Goal: Complete application form: Complete application form

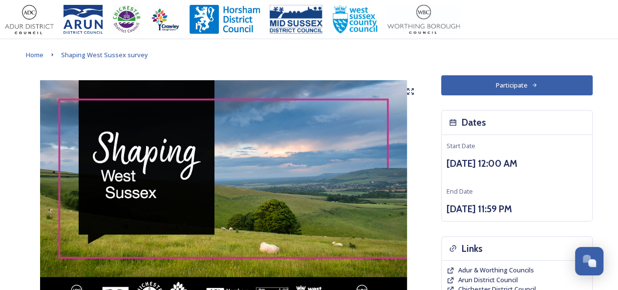
click at [515, 85] on button "Participate" at bounding box center [516, 85] width 151 height 20
click at [523, 85] on button "Participate" at bounding box center [516, 85] width 151 height 20
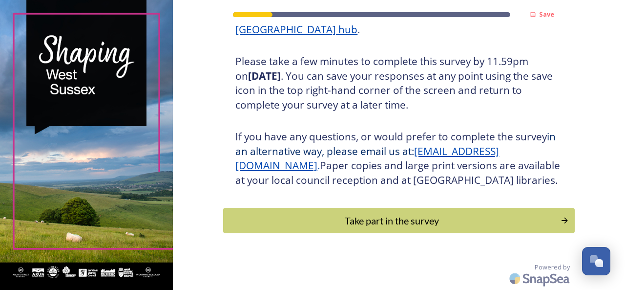
scroll to position [179, 0]
click at [399, 221] on div "Take part in the survey" at bounding box center [392, 220] width 330 height 15
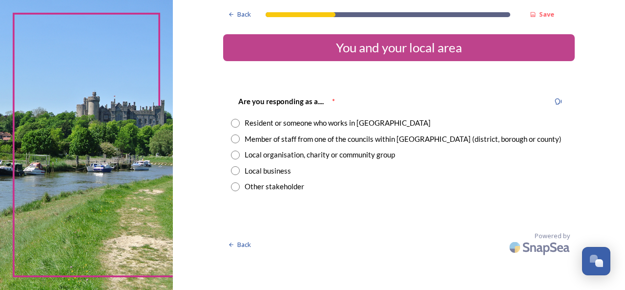
click at [237, 138] on input "radio" at bounding box center [235, 138] width 9 height 9
radio input "true"
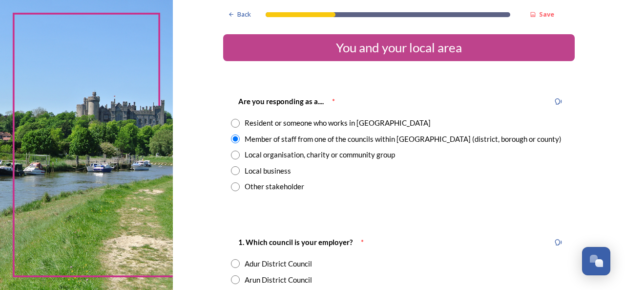
click at [232, 121] on input "radio" at bounding box center [235, 123] width 9 height 9
radio input "true"
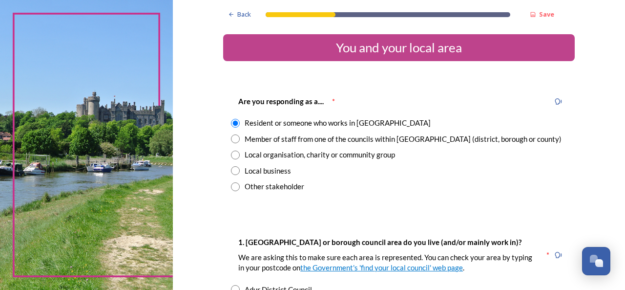
click at [231, 138] on input "radio" at bounding box center [235, 138] width 9 height 9
radio input "true"
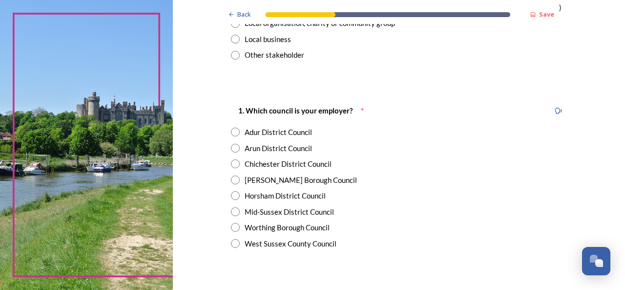
scroll to position [147, 0]
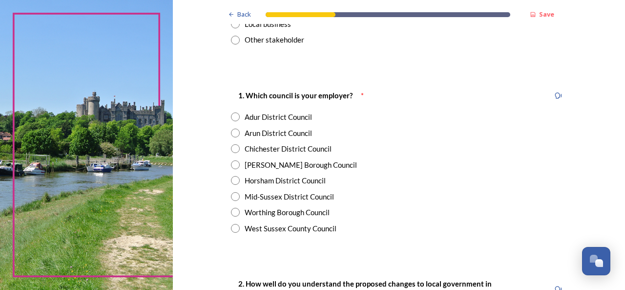
click at [233, 213] on input "radio" at bounding box center [235, 212] width 9 height 9
radio input "true"
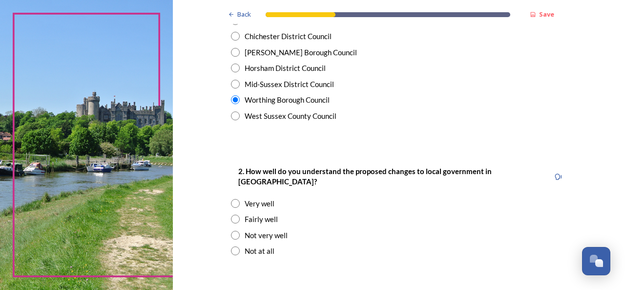
scroll to position [293, 0]
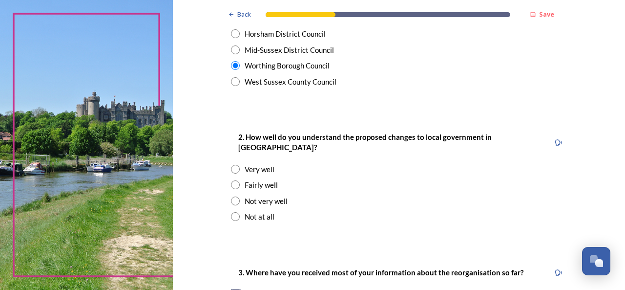
click at [231, 180] on input "radio" at bounding box center [235, 184] width 9 height 9
radio input "true"
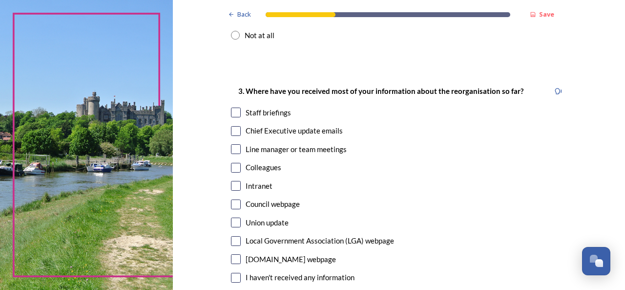
scroll to position [489, 0]
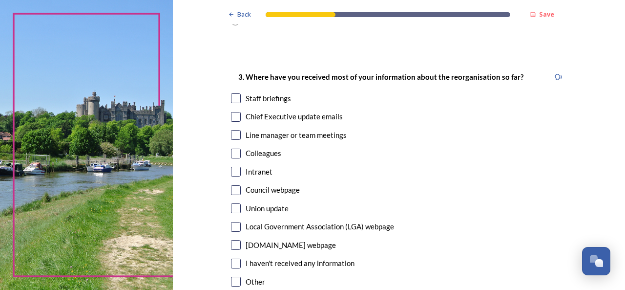
click at [235, 93] on input "checkbox" at bounding box center [236, 98] width 10 height 10
checkbox input "true"
click at [232, 112] on input "checkbox" at bounding box center [236, 117] width 10 height 10
checkbox input "true"
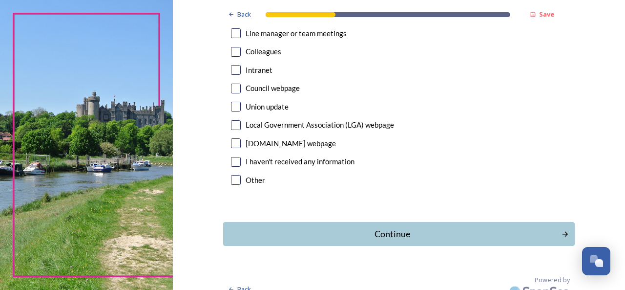
scroll to position [592, 0]
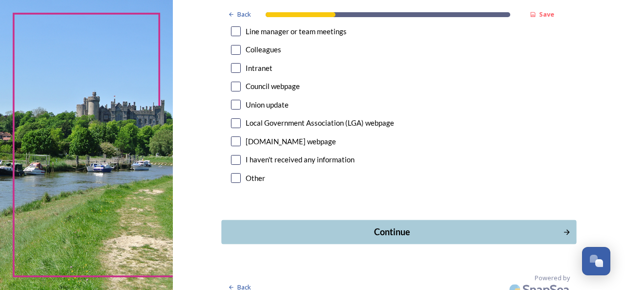
click at [386, 225] on div "Continue" at bounding box center [392, 231] width 331 height 13
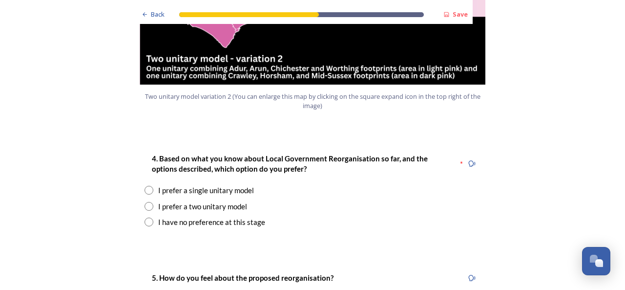
scroll to position [1270, 0]
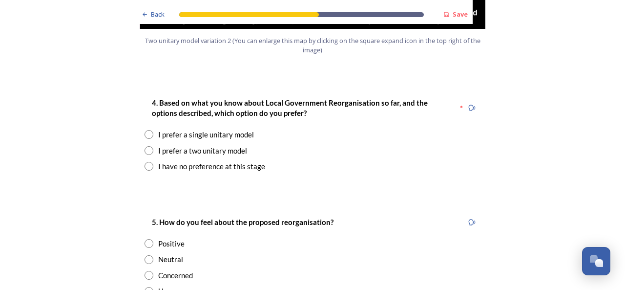
click at [145, 146] on input "radio" at bounding box center [149, 150] width 9 height 9
radio input "true"
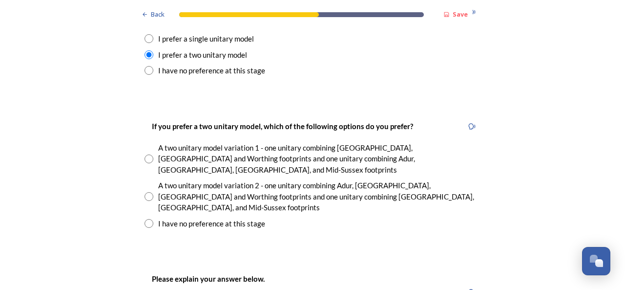
scroll to position [1368, 0]
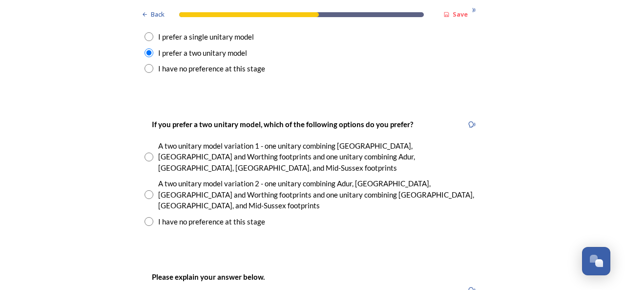
click at [146, 190] on input "radio" at bounding box center [149, 194] width 9 height 9
radio input "true"
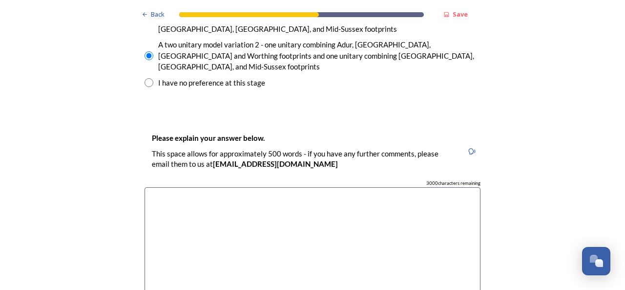
scroll to position [1563, 0]
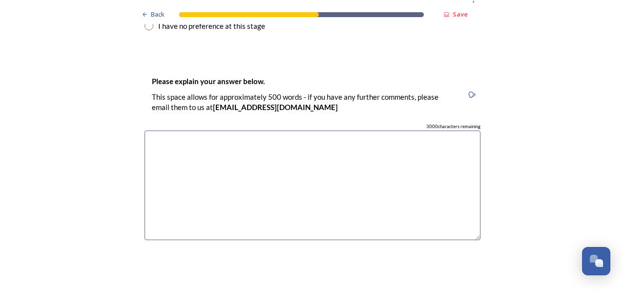
click at [171, 130] on textarea at bounding box center [313, 185] width 336 height 110
click at [359, 130] on textarea "It is important to keep Adur and Worthing Councils together" at bounding box center [313, 185] width 336 height 110
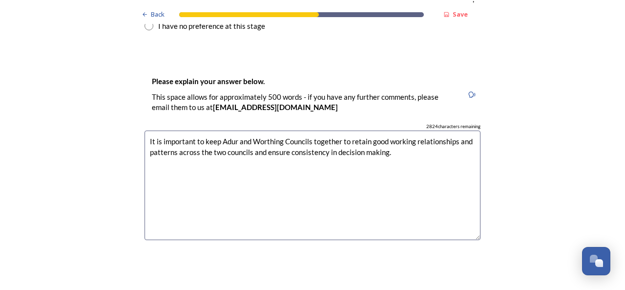
scroll to position [1710, 0]
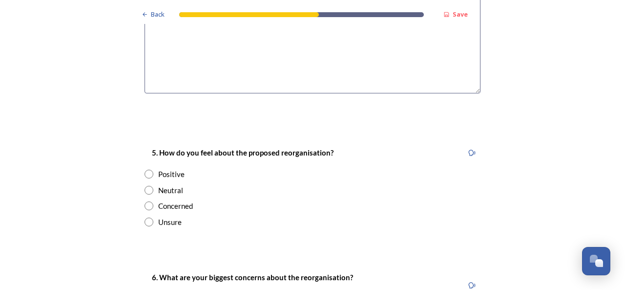
type textarea "It is important to keep Adur and Worthing Councils together to retain good work…"
click at [148, 201] on input "radio" at bounding box center [149, 205] width 9 height 9
radio input "true"
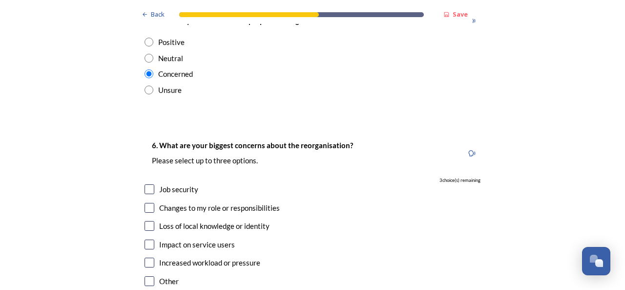
scroll to position [1857, 0]
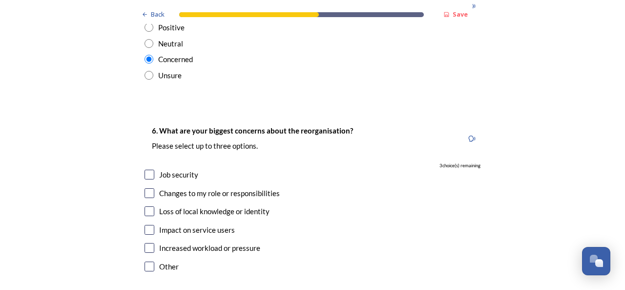
click at [145, 170] on input "checkbox" at bounding box center [150, 175] width 10 height 10
checkbox input "true"
click at [147, 188] on input "checkbox" at bounding box center [150, 193] width 10 height 10
checkbox input "true"
click at [145, 243] on input "checkbox" at bounding box center [150, 248] width 10 height 10
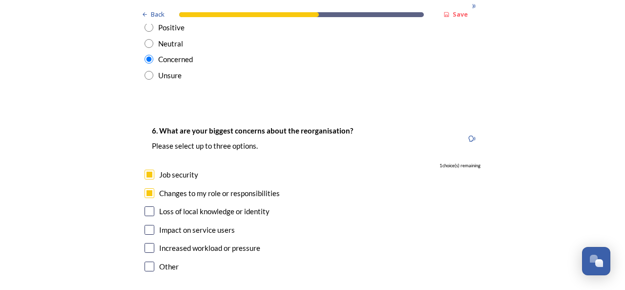
checkbox input "true"
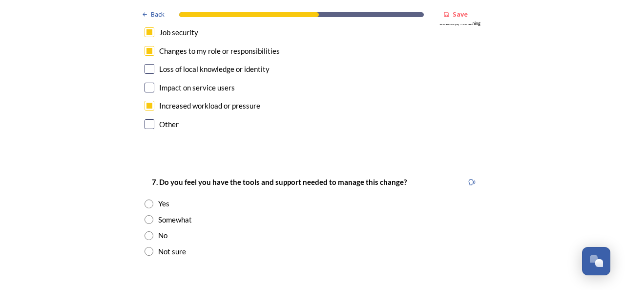
scroll to position [2052, 0]
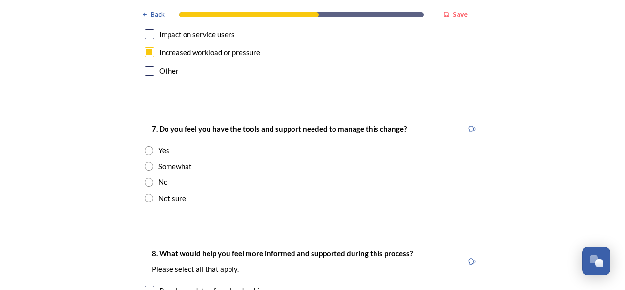
click at [145, 193] on input "radio" at bounding box center [149, 197] width 9 height 9
radio input "true"
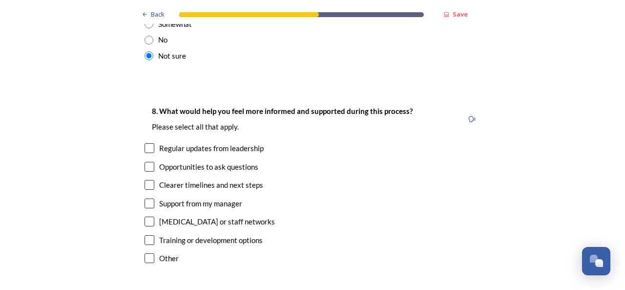
scroll to position [2199, 0]
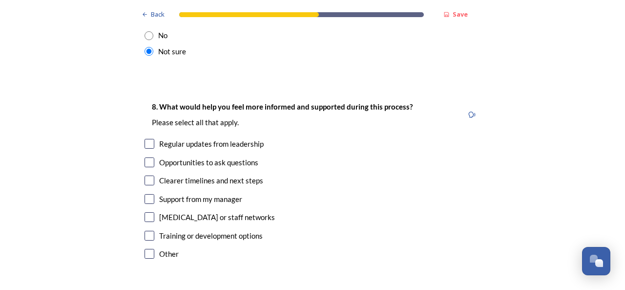
click at [147, 175] on input "checkbox" at bounding box center [150, 180] width 10 height 10
checkbox input "true"
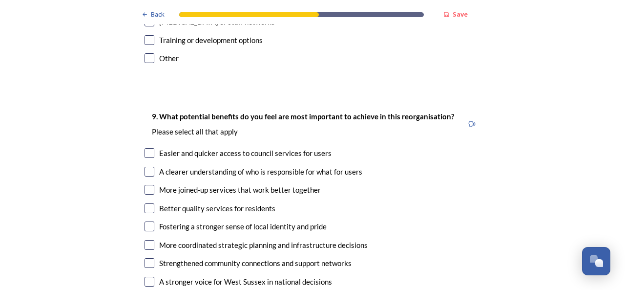
scroll to position [2443, 0]
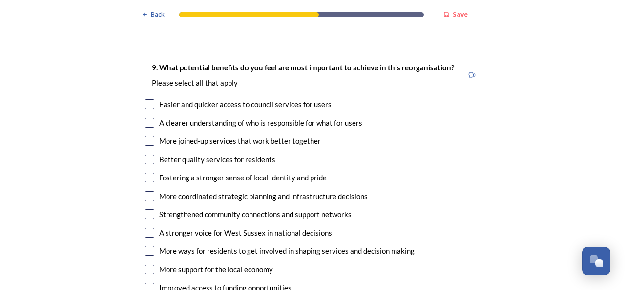
click at [147, 99] on input "checkbox" at bounding box center [150, 104] width 10 height 10
checkbox input "true"
click at [145, 136] on input "checkbox" at bounding box center [150, 141] width 10 height 10
checkbox input "true"
click at [148, 191] on input "checkbox" at bounding box center [150, 196] width 10 height 10
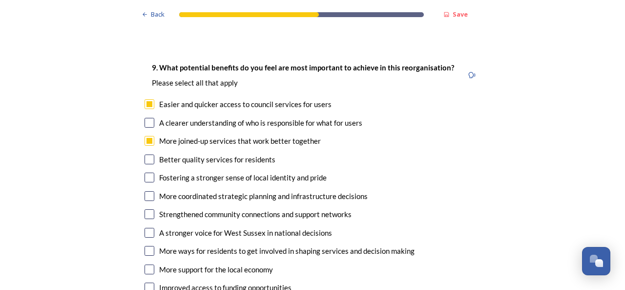
checkbox input "true"
click at [145, 228] on input "checkbox" at bounding box center [150, 233] width 10 height 10
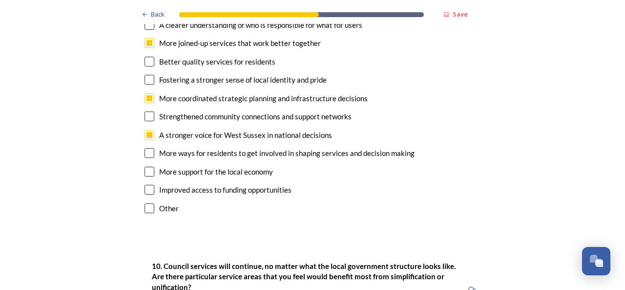
click at [147, 130] on input "checkbox" at bounding box center [150, 135] width 10 height 10
checkbox input "false"
click at [145, 167] on input "checkbox" at bounding box center [150, 172] width 10 height 10
checkbox input "true"
click at [146, 185] on input "checkbox" at bounding box center [150, 190] width 10 height 10
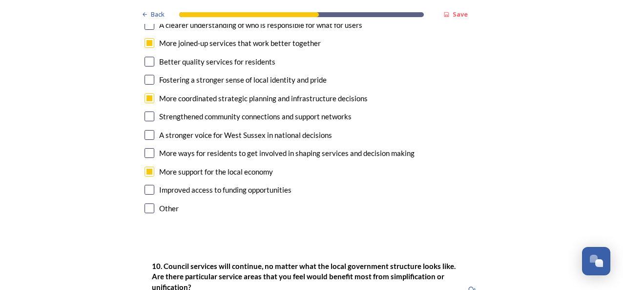
checkbox input "true"
click at [149, 130] on input "checkbox" at bounding box center [150, 135] width 10 height 10
checkbox input "true"
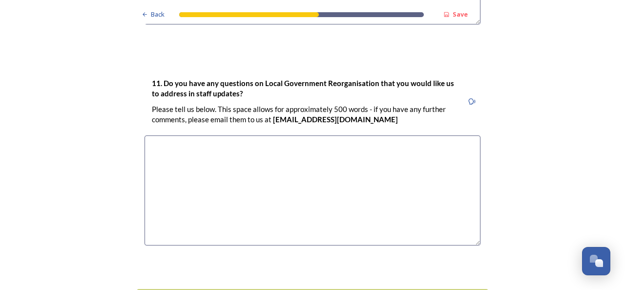
scroll to position [2989, 0]
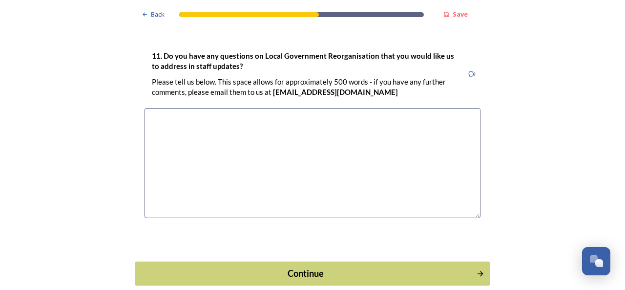
click at [303, 266] on div "Continue" at bounding box center [306, 272] width 331 height 13
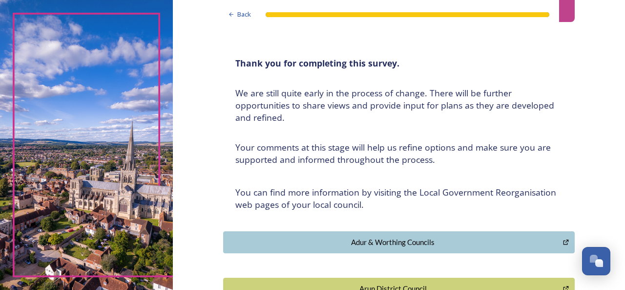
scroll to position [0, 0]
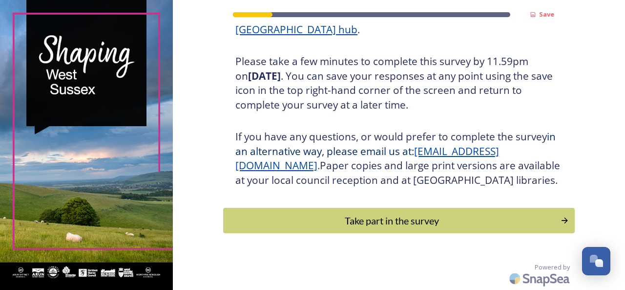
scroll to position [179, 0]
click at [369, 215] on div "Take part in the survey" at bounding box center [392, 220] width 330 height 15
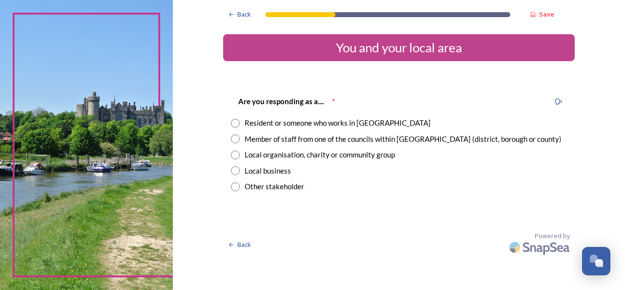
click at [235, 122] on input "radio" at bounding box center [235, 123] width 9 height 9
radio input "true"
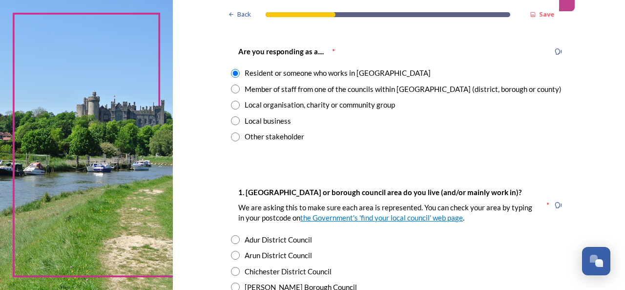
scroll to position [98, 0]
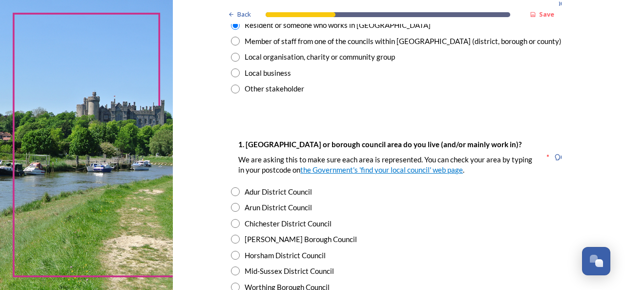
click at [233, 189] on input "radio" at bounding box center [235, 191] width 9 height 9
radio input "true"
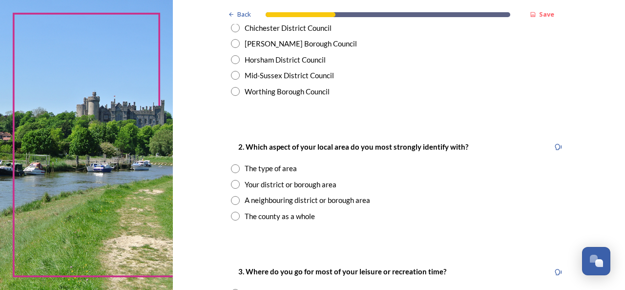
click at [233, 169] on input "radio" at bounding box center [235, 168] width 9 height 9
radio input "true"
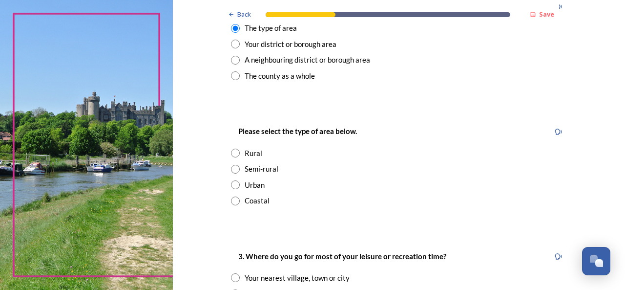
scroll to position [440, 0]
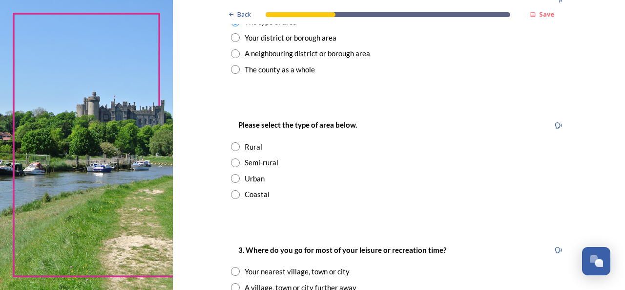
click at [231, 190] on input "radio" at bounding box center [235, 194] width 9 height 9
radio input "true"
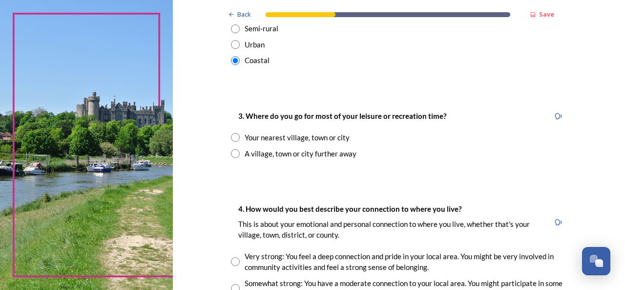
scroll to position [586, 0]
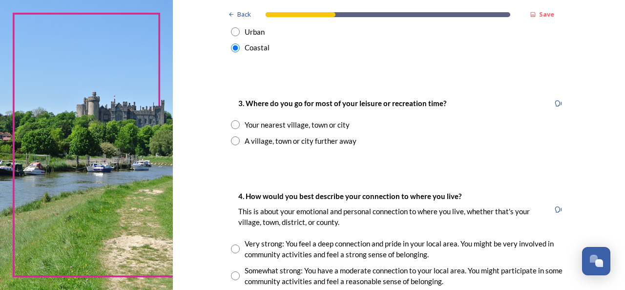
click at [231, 125] on input "radio" at bounding box center [235, 124] width 9 height 9
radio input "true"
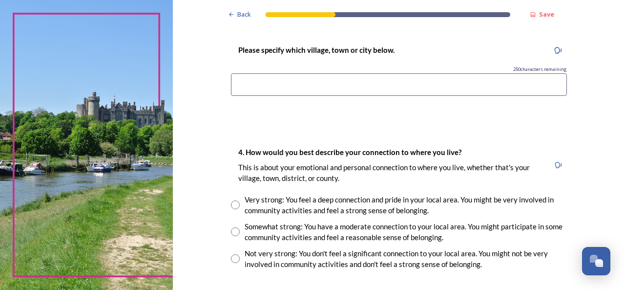
scroll to position [733, 0]
click at [287, 81] on input at bounding box center [399, 84] width 336 height 22
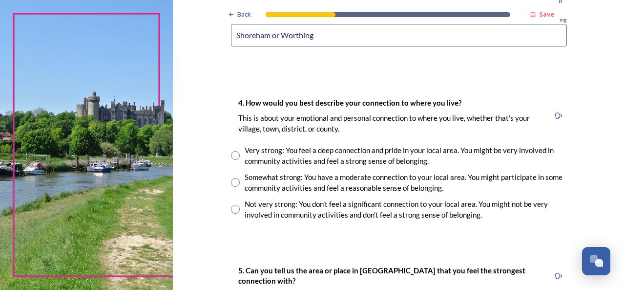
type input "Shoreham or Worthing"
click at [233, 182] on input "radio" at bounding box center [235, 182] width 9 height 9
radio input "true"
click at [231, 153] on input "radio" at bounding box center [235, 155] width 9 height 9
radio input "true"
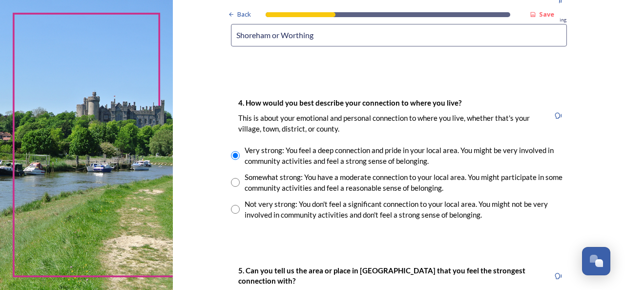
click at [231, 181] on input "radio" at bounding box center [235, 182] width 9 height 9
radio input "true"
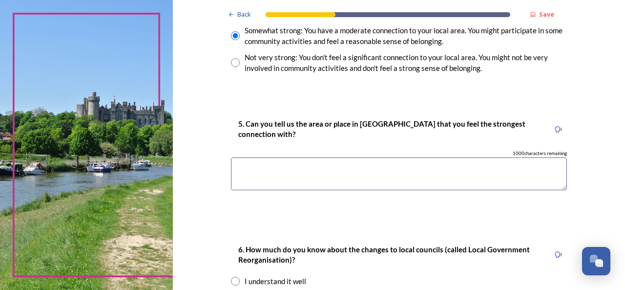
click at [260, 166] on textarea at bounding box center [399, 173] width 336 height 33
click at [234, 165] on textarea "lancing beach and [GEOGRAPHIC_DATA]" at bounding box center [399, 173] width 336 height 33
click at [280, 167] on textarea "[GEOGRAPHIC_DATA] and [GEOGRAPHIC_DATA]" at bounding box center [399, 173] width 336 height 33
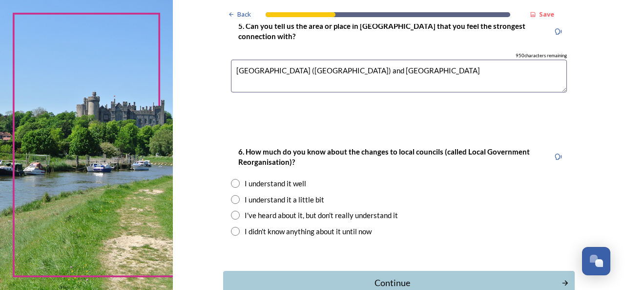
scroll to position [1075, 0]
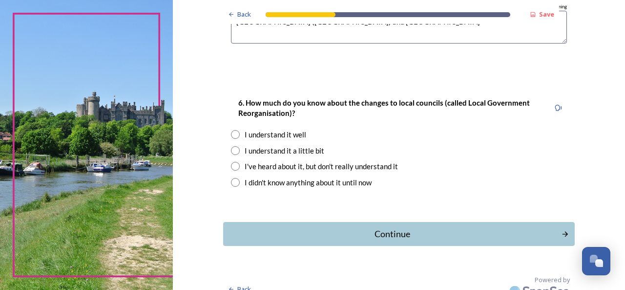
type textarea "[GEOGRAPHIC_DATA] ([GEOGRAPHIC_DATA]) and [GEOGRAPHIC_DATA]"
click at [233, 133] on input "radio" at bounding box center [235, 134] width 9 height 9
radio input "true"
click at [384, 234] on div "Continue" at bounding box center [392, 233] width 331 height 13
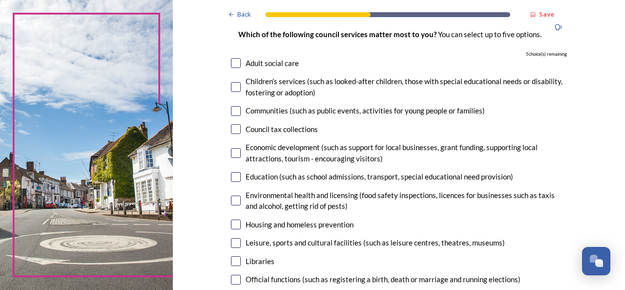
scroll to position [98, 0]
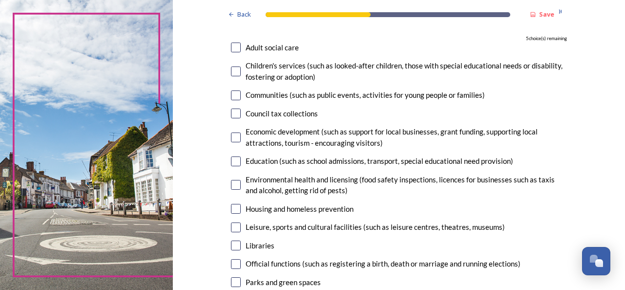
click at [231, 137] on input "checkbox" at bounding box center [236, 137] width 10 height 10
checkbox input "true"
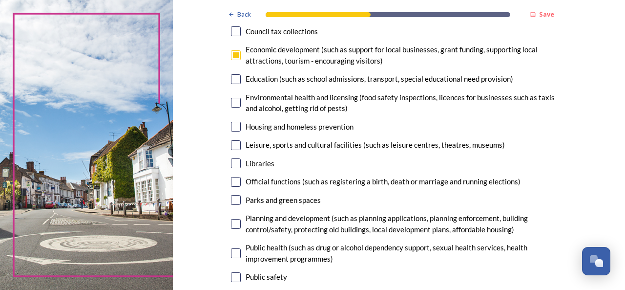
scroll to position [195, 0]
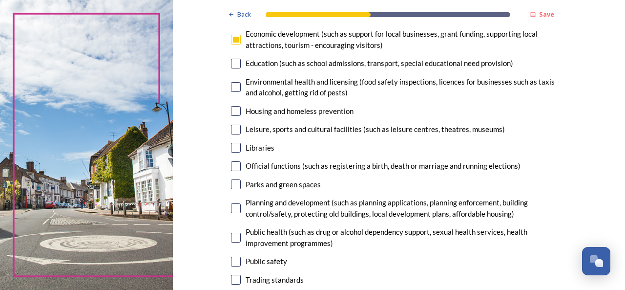
click at [232, 113] on input "checkbox" at bounding box center [236, 111] width 10 height 10
checkbox input "true"
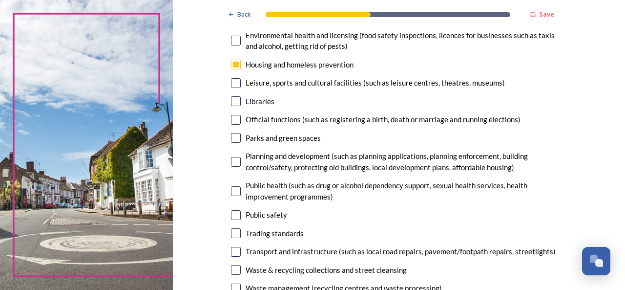
scroll to position [244, 0]
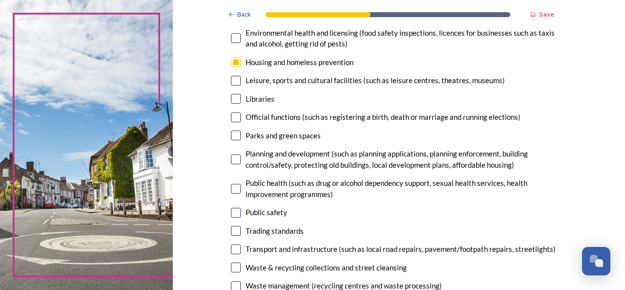
click at [234, 81] on input "checkbox" at bounding box center [236, 81] width 10 height 10
checkbox input "true"
click at [233, 135] on input "checkbox" at bounding box center [236, 135] width 10 height 10
checkbox input "true"
click at [233, 156] on input "checkbox" at bounding box center [236, 159] width 10 height 10
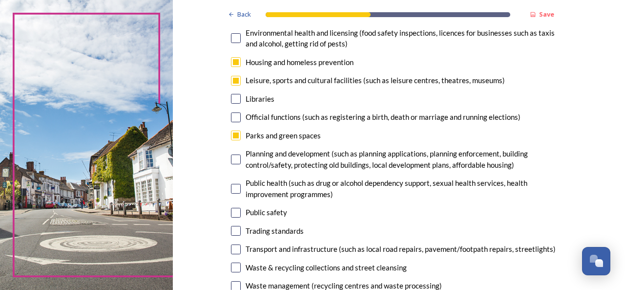
checkbox input "true"
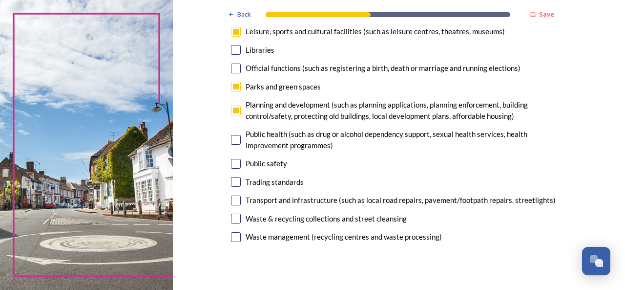
click at [234, 238] on input "checkbox" at bounding box center [236, 237] width 10 height 10
checkbox input "false"
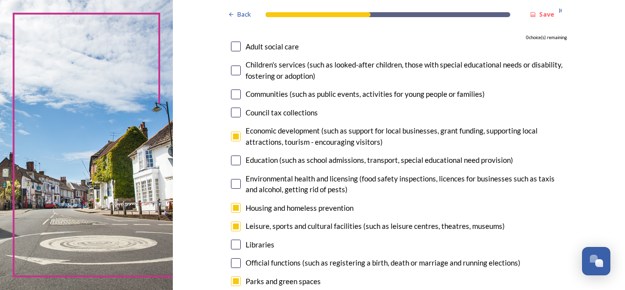
scroll to position [98, 0]
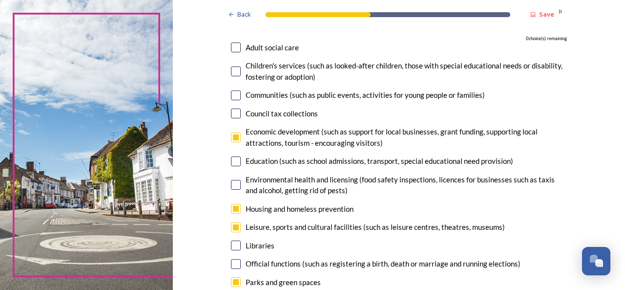
click at [231, 137] on input "checkbox" at bounding box center [236, 137] width 10 height 10
checkbox input "false"
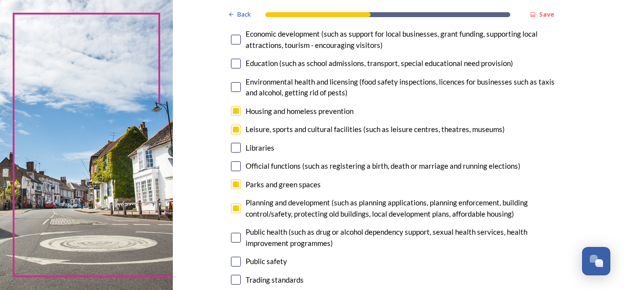
scroll to position [293, 0]
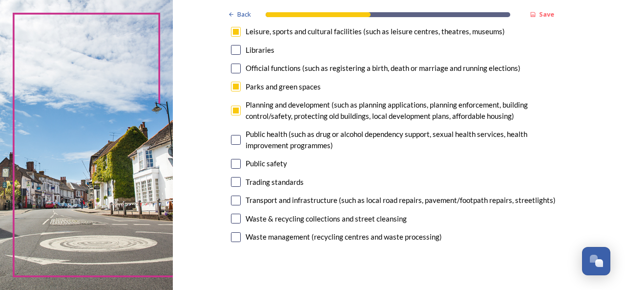
click at [231, 111] on input "checkbox" at bounding box center [236, 111] width 10 height 10
checkbox input "false"
click at [231, 238] on input "checkbox" at bounding box center [236, 237] width 10 height 10
checkbox input "true"
click at [233, 112] on input "checkbox" at bounding box center [236, 111] width 10 height 10
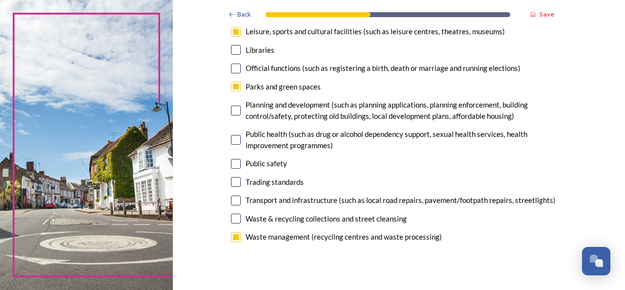
checkbox input "true"
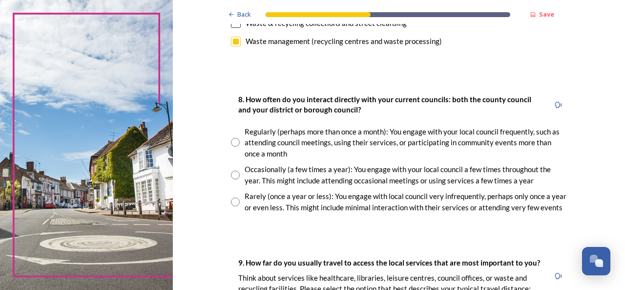
scroll to position [537, 0]
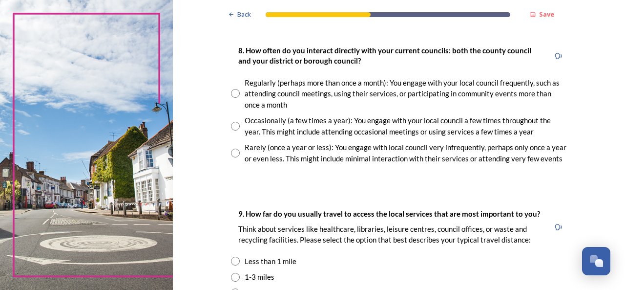
click at [232, 124] on input "radio" at bounding box center [235, 126] width 9 height 9
radio input "true"
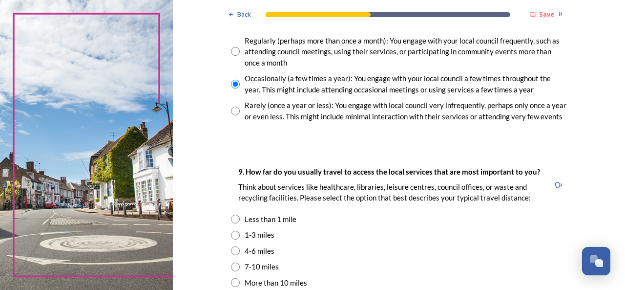
scroll to position [635, 0]
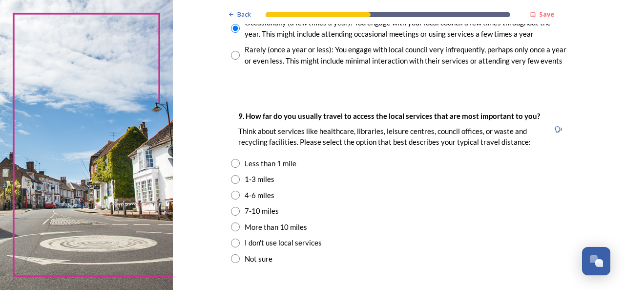
click at [232, 179] on input "radio" at bounding box center [235, 179] width 9 height 9
radio input "true"
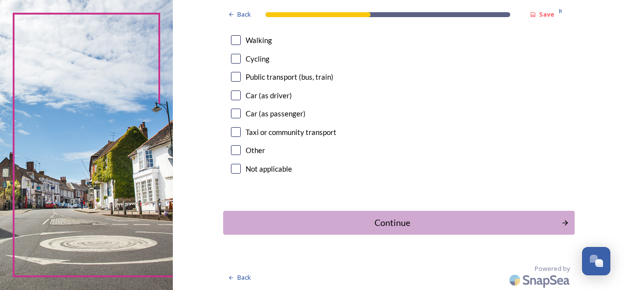
scroll to position [947, 0]
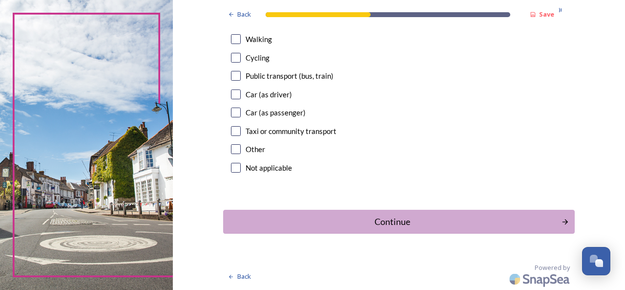
click at [231, 92] on input "checkbox" at bounding box center [236, 94] width 10 height 10
checkbox input "true"
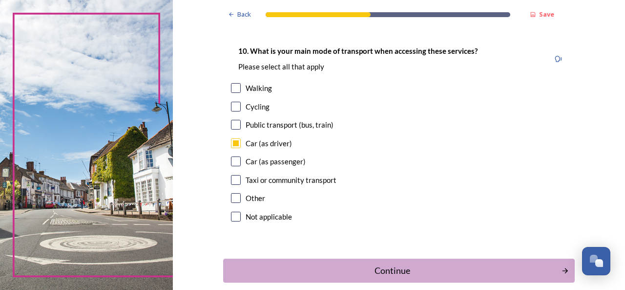
scroll to position [849, 0]
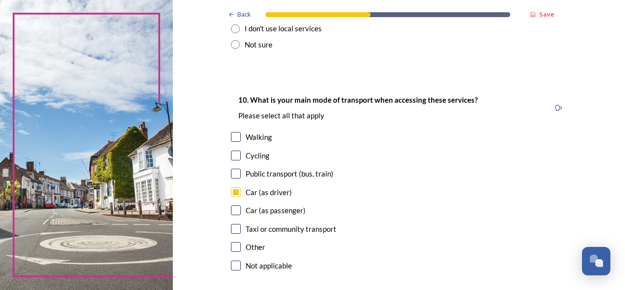
click at [233, 137] on input "checkbox" at bounding box center [236, 137] width 10 height 10
checkbox input "true"
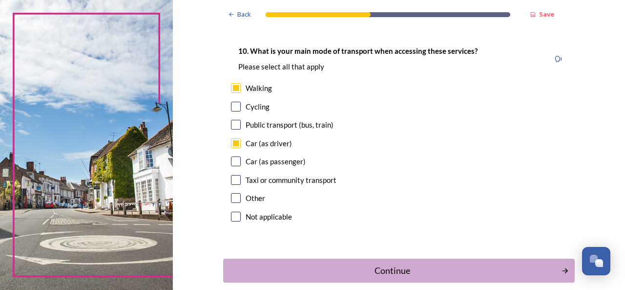
click at [233, 126] on input "checkbox" at bounding box center [236, 125] width 10 height 10
checkbox input "true"
click at [386, 272] on div "Continue" at bounding box center [392, 270] width 331 height 13
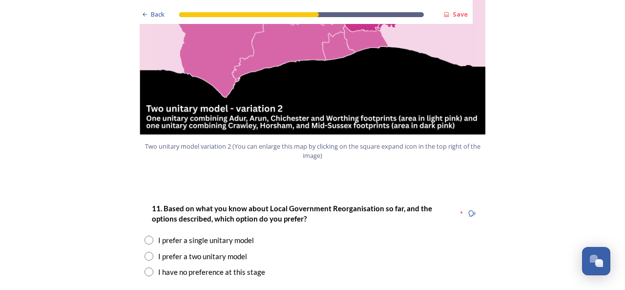
scroll to position [1173, 0]
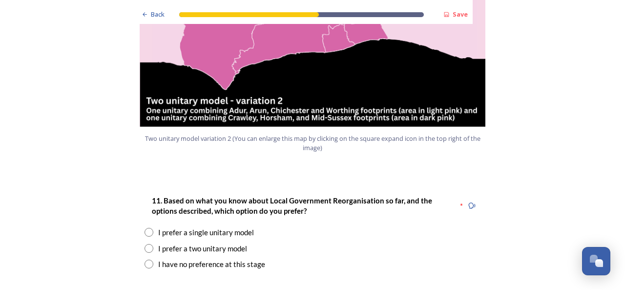
click at [145, 244] on input "radio" at bounding box center [149, 248] width 9 height 9
radio input "true"
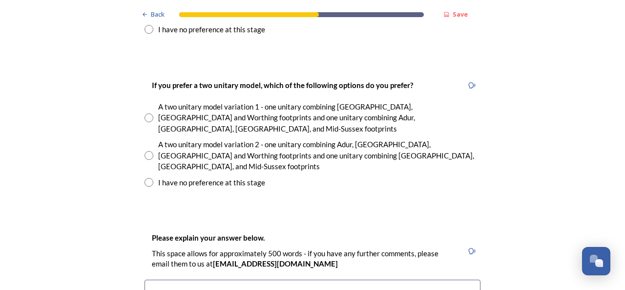
scroll to position [1417, 0]
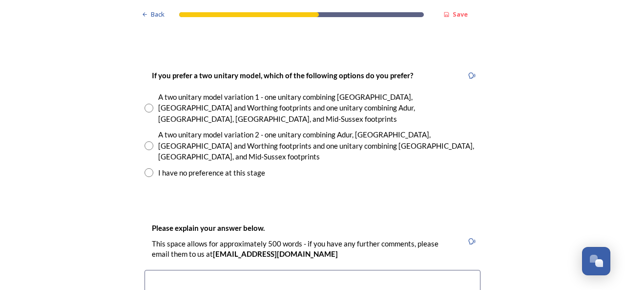
click at [147, 141] on input "radio" at bounding box center [149, 145] width 9 height 9
radio input "true"
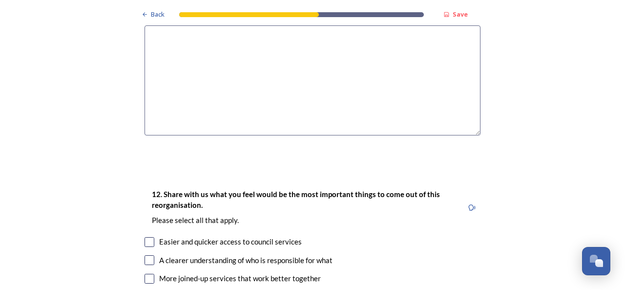
scroll to position [1515, 0]
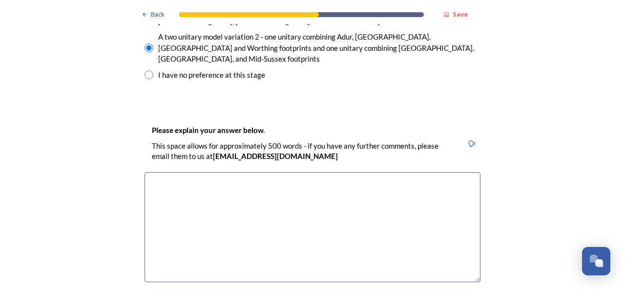
click at [184, 172] on textarea at bounding box center [313, 227] width 336 height 110
click at [281, 172] on textarea "I think those areas with coastal" at bounding box center [313, 227] width 336 height 110
drag, startPoint x: 207, startPoint y: 130, endPoint x: 221, endPoint y: 131, distance: 13.7
click at [221, 172] on textarea "I think those areas with coastal" at bounding box center [313, 227] width 336 height 110
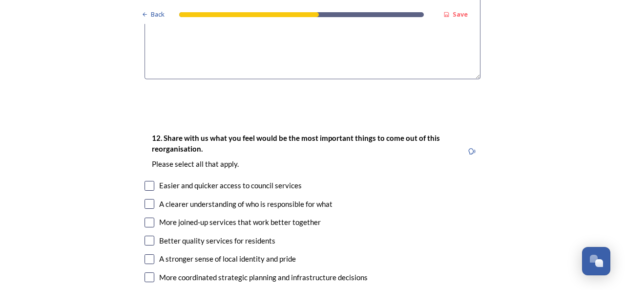
scroll to position [1759, 0]
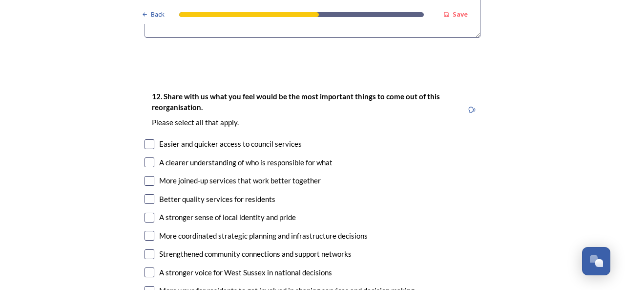
type textarea "I think those areas along the coast have different challenges and priorities to…"
click at [146, 157] on input "checkbox" at bounding box center [150, 162] width 10 height 10
checkbox input "true"
click at [148, 176] on input "checkbox" at bounding box center [150, 181] width 10 height 10
checkbox input "true"
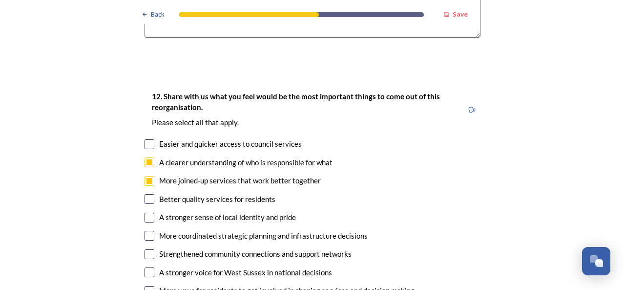
click at [145, 194] on input "checkbox" at bounding box center [150, 199] width 10 height 10
checkbox input "true"
click at [145, 213] on input "checkbox" at bounding box center [150, 218] width 10 height 10
checkbox input "true"
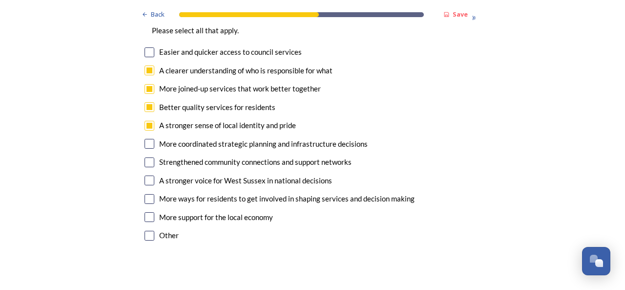
scroll to position [1857, 0]
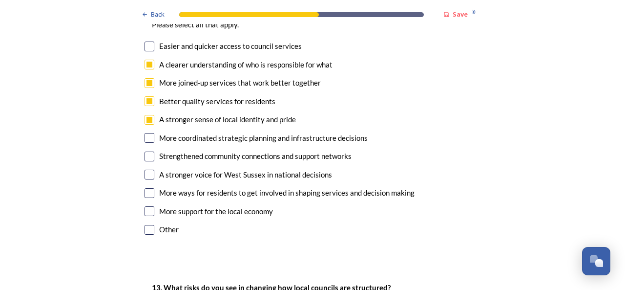
click at [145, 170] on input "checkbox" at bounding box center [150, 175] width 10 height 10
click at [146, 170] on input "checkbox" at bounding box center [150, 175] width 10 height 10
checkbox input "false"
click at [148, 206] on input "checkbox" at bounding box center [150, 211] width 10 height 10
checkbox input "true"
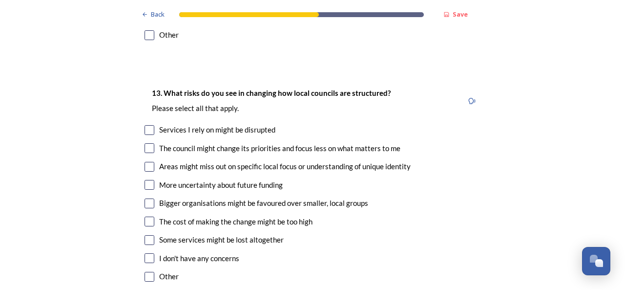
scroll to position [2052, 0]
click at [148, 142] on input "checkbox" at bounding box center [150, 147] width 10 height 10
checkbox input "true"
click at [145, 161] on input "checkbox" at bounding box center [150, 166] width 10 height 10
checkbox input "true"
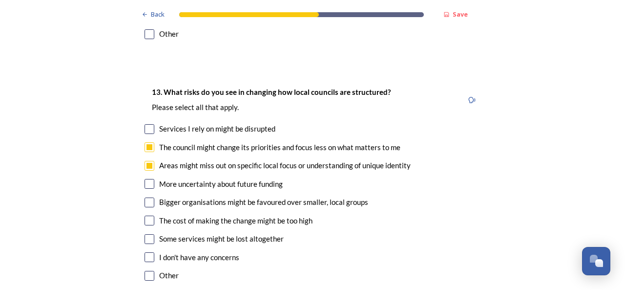
click at [146, 179] on input "checkbox" at bounding box center [150, 184] width 10 height 10
checkbox input "false"
click at [145, 234] on input "checkbox" at bounding box center [150, 239] width 10 height 10
checkbox input "true"
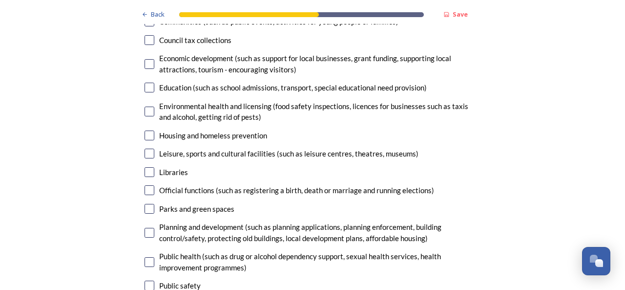
scroll to position [2492, 0]
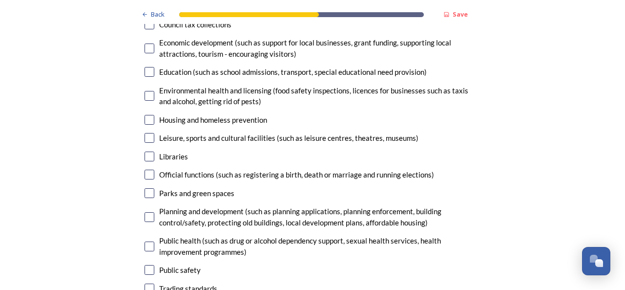
click at [148, 115] on input "checkbox" at bounding box center [150, 120] width 10 height 10
click at [146, 115] on input "checkbox" at bounding box center [150, 120] width 10 height 10
checkbox input "false"
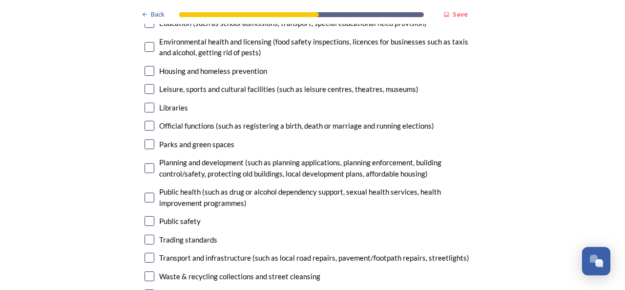
click at [148, 253] on input "checkbox" at bounding box center [150, 258] width 10 height 10
checkbox input "true"
click at [146, 289] on input "checkbox" at bounding box center [150, 294] width 10 height 10
checkbox input "true"
click at [145, 271] on input "checkbox" at bounding box center [150, 276] width 10 height 10
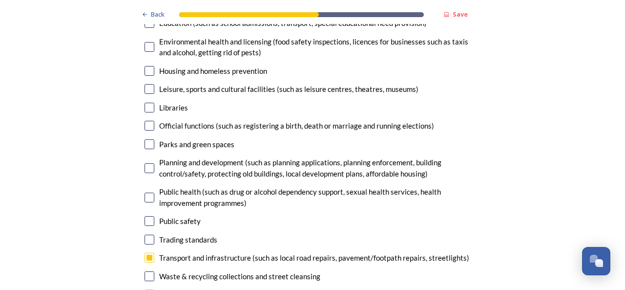
checkbox input "true"
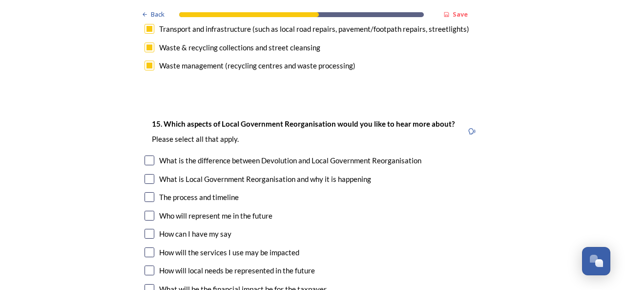
scroll to position [2785, 0]
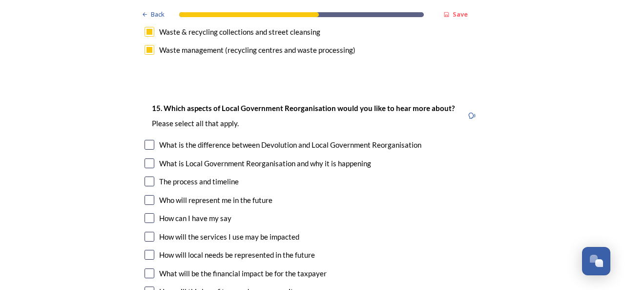
click at [145, 140] on input "checkbox" at bounding box center [150, 145] width 10 height 10
checkbox input "true"
click at [145, 176] on input "checkbox" at bounding box center [150, 181] width 10 height 10
checkbox input "true"
click at [145, 250] on input "checkbox" at bounding box center [150, 255] width 10 height 10
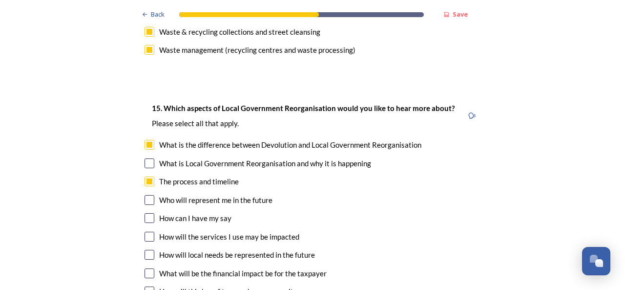
checkbox input "true"
click at [147, 268] on input "checkbox" at bounding box center [150, 273] width 10 height 10
checkbox input "true"
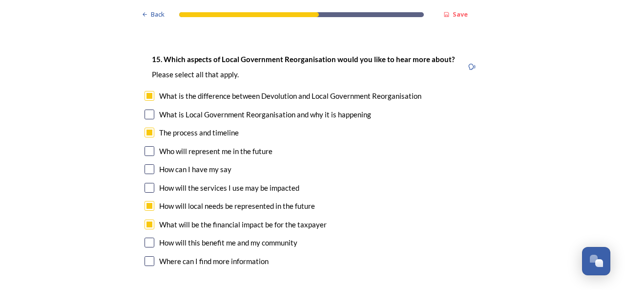
click at [149, 237] on input "checkbox" at bounding box center [150, 242] width 10 height 10
checkbox input "true"
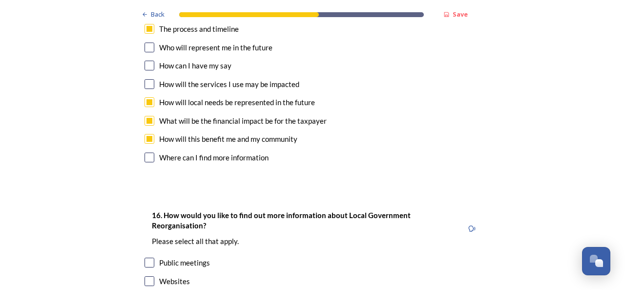
scroll to position [3029, 0]
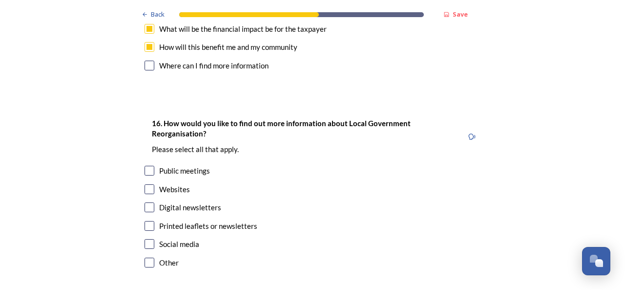
click at [147, 184] on input "checkbox" at bounding box center [150, 189] width 10 height 10
checkbox input "true"
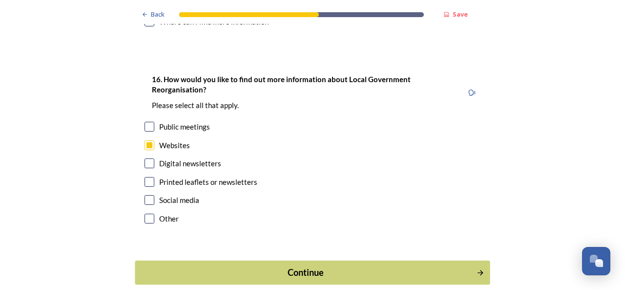
click at [312, 266] on div "Continue" at bounding box center [306, 272] width 331 height 13
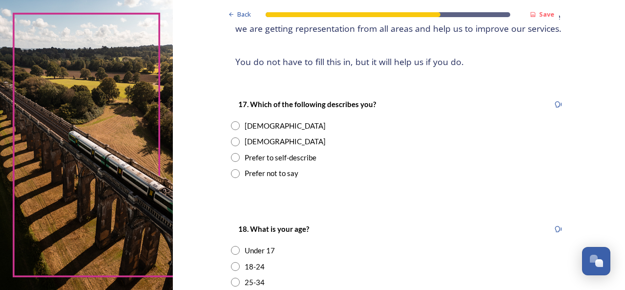
scroll to position [147, 0]
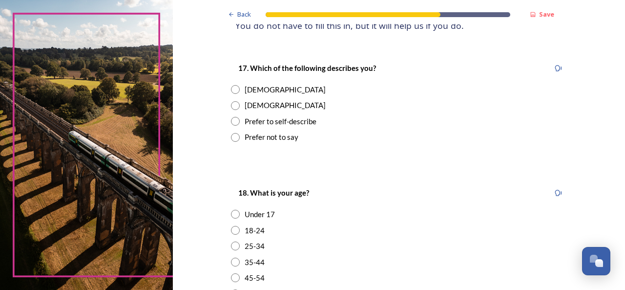
click at [231, 90] on input "radio" at bounding box center [235, 89] width 9 height 9
radio input "true"
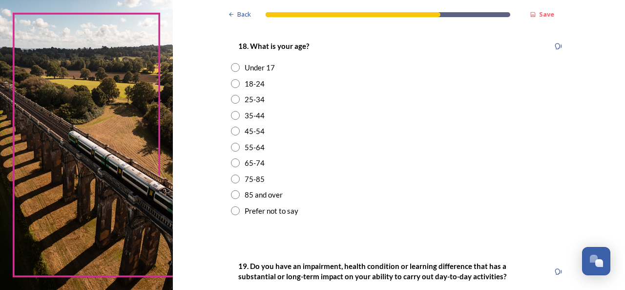
click at [231, 131] on input "radio" at bounding box center [235, 131] width 9 height 9
radio input "true"
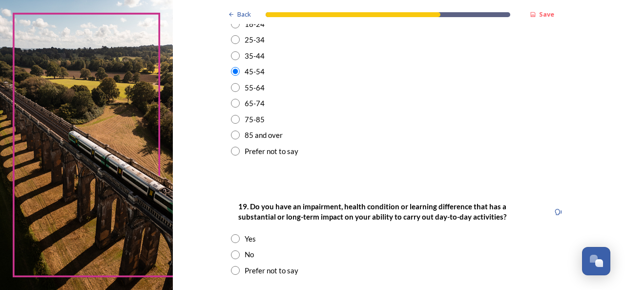
scroll to position [440, 0]
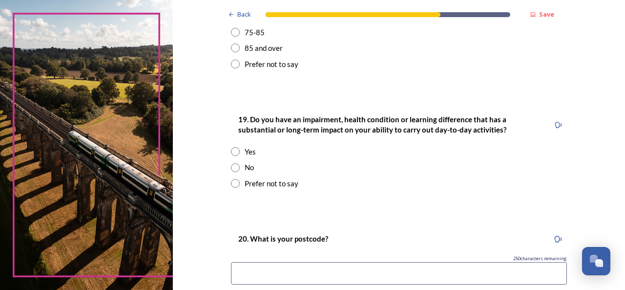
click at [231, 167] on input "radio" at bounding box center [235, 167] width 9 height 9
radio input "true"
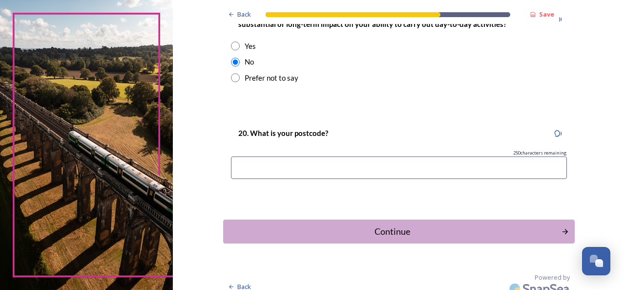
scroll to position [555, 0]
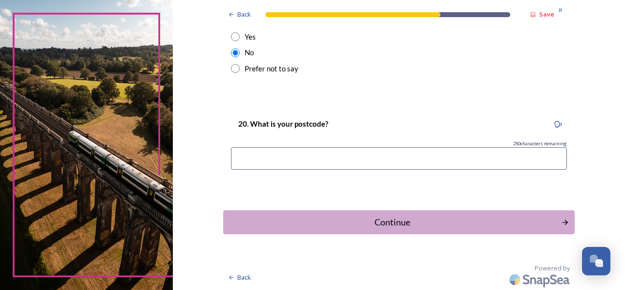
click at [311, 157] on input at bounding box center [399, 158] width 336 height 22
type input "BN15"
click at [389, 221] on div "Continue" at bounding box center [392, 221] width 331 height 13
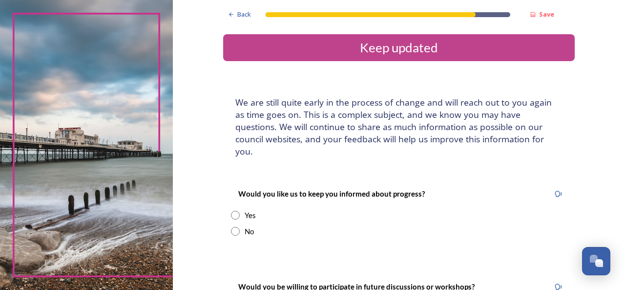
click at [231, 227] on input "radio" at bounding box center [235, 231] width 9 height 9
radio input "true"
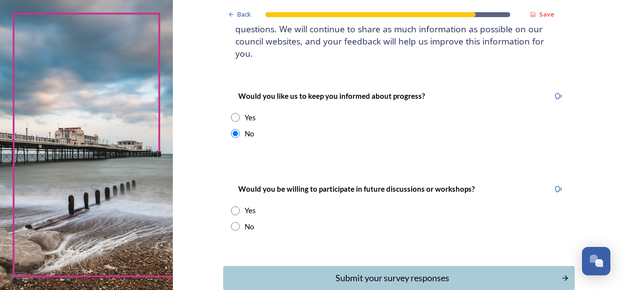
scroll to position [142, 0]
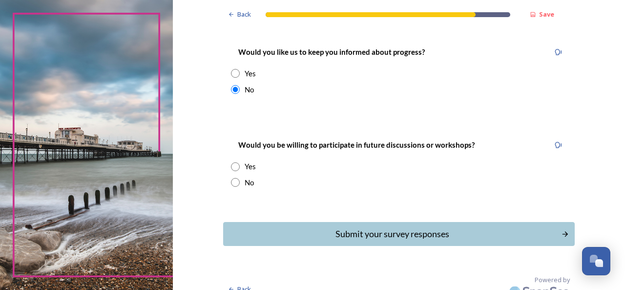
click at [231, 178] on input "radio" at bounding box center [235, 182] width 9 height 9
radio input "true"
click at [393, 227] on div "Submit your survey responses" at bounding box center [392, 233] width 331 height 13
